Goal: Task Accomplishment & Management: Manage account settings

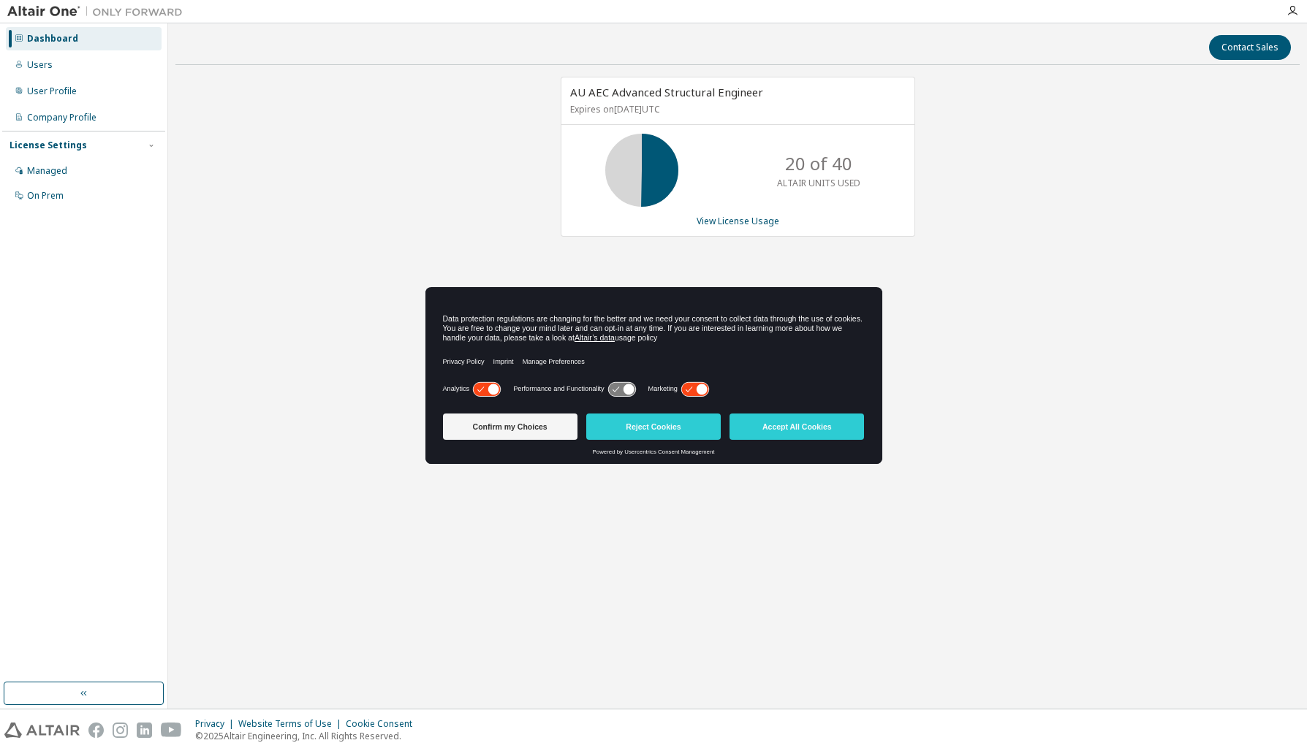
click at [480, 390] on icon at bounding box center [486, 389] width 27 height 14
click at [693, 386] on icon at bounding box center [694, 389] width 27 height 14
click at [532, 433] on button "Confirm my Choices" at bounding box center [510, 427] width 134 height 26
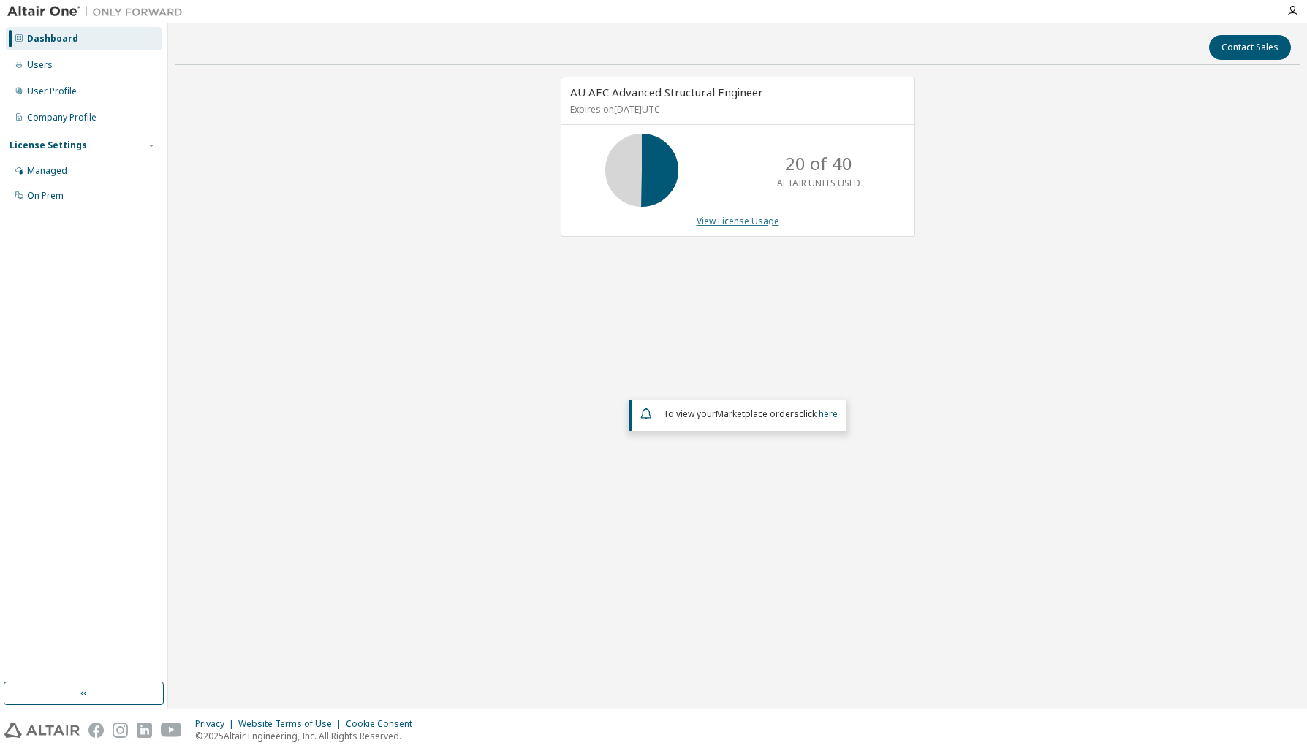
click at [740, 220] on link "View License Usage" at bounding box center [738, 221] width 83 height 12
